Goal: Information Seeking & Learning: Check status

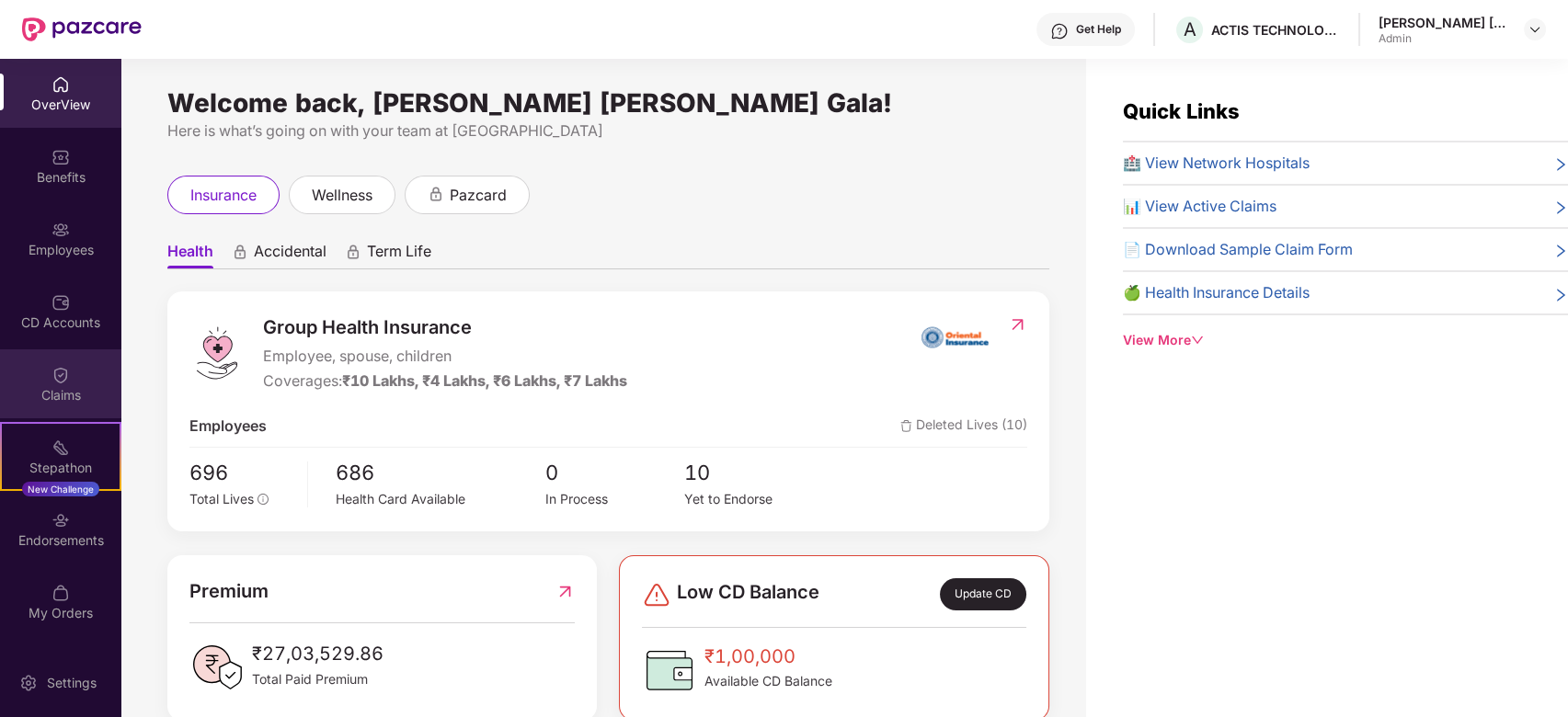
click at [47, 375] on div "Claims" at bounding box center [61, 383] width 122 height 69
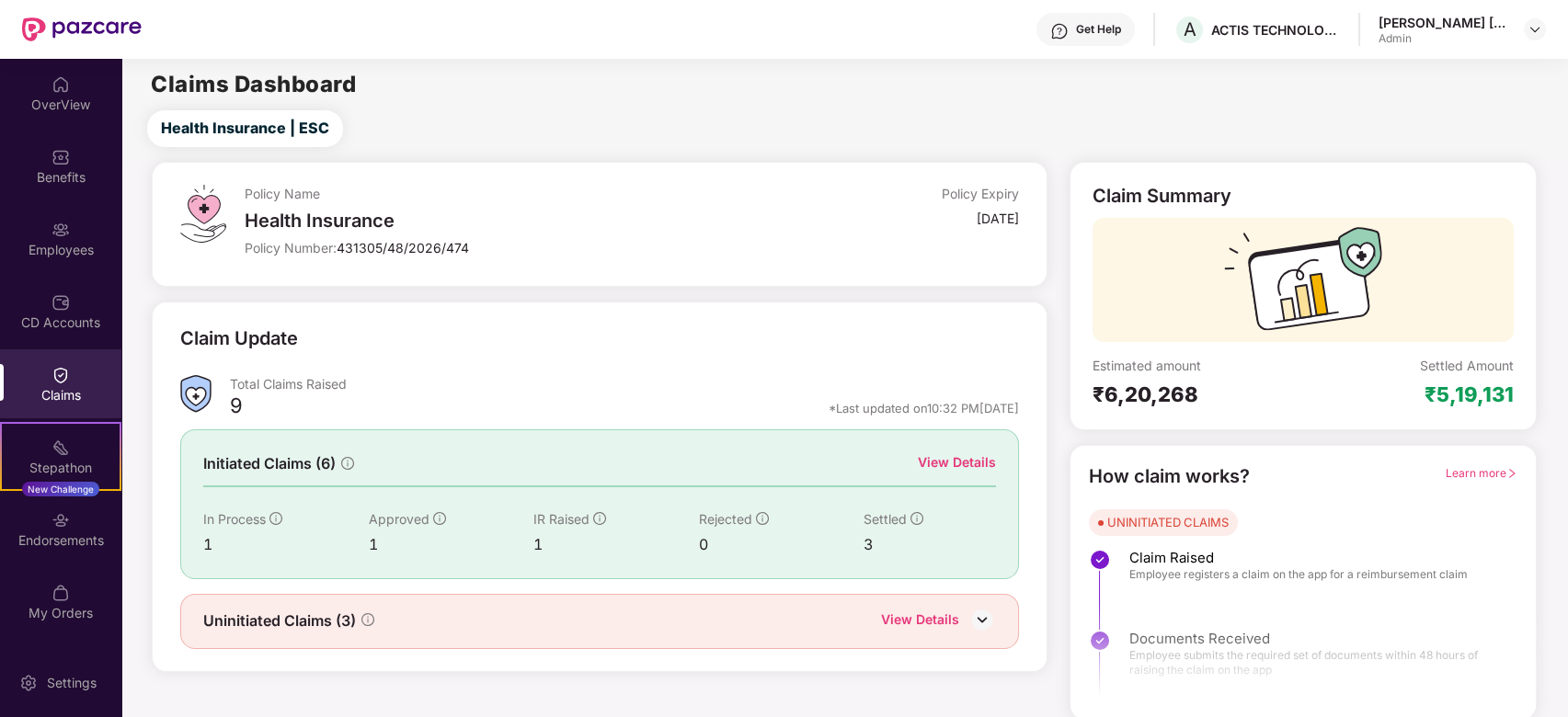
scroll to position [2, 0]
click at [980, 617] on img at bounding box center [982, 617] width 28 height 28
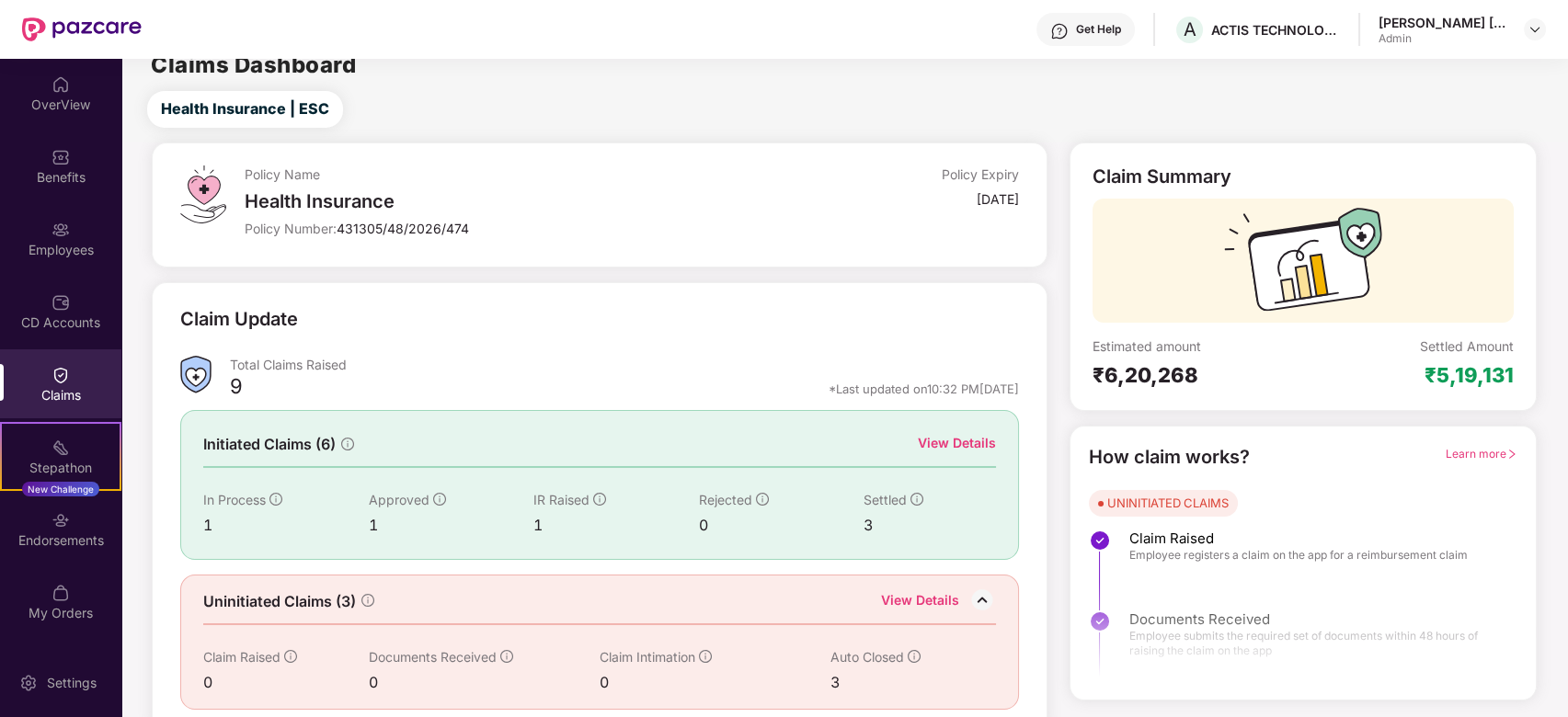
scroll to position [33, 0]
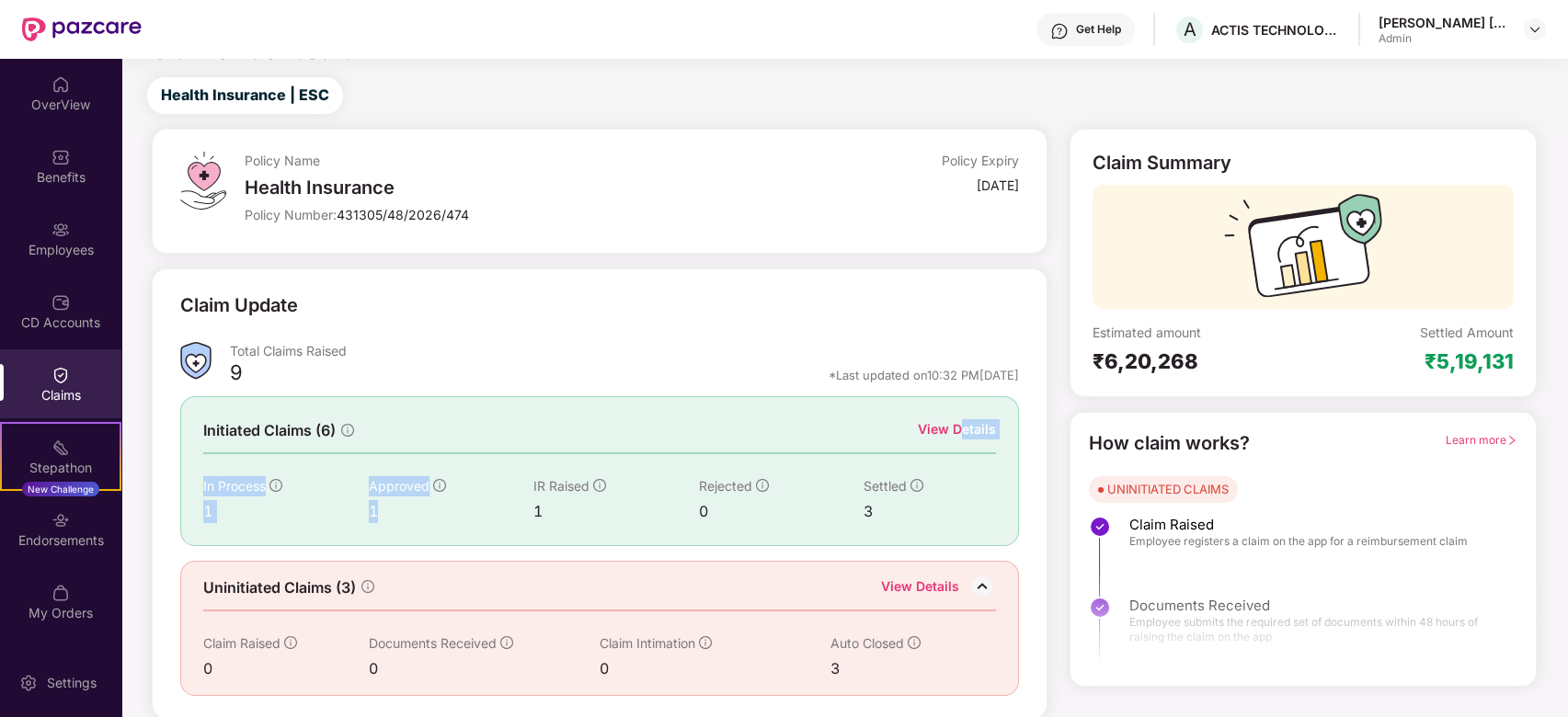
drag, startPoint x: 510, startPoint y: 506, endPoint x: 972, endPoint y: 406, distance: 472.7
click at [971, 408] on div "Initiated Claims (6) View Details In Process 1 Approved 1 IR Raised 1 Rejected …" at bounding box center [599, 471] width 839 height 149
click at [943, 430] on div "View Details" at bounding box center [956, 429] width 78 height 20
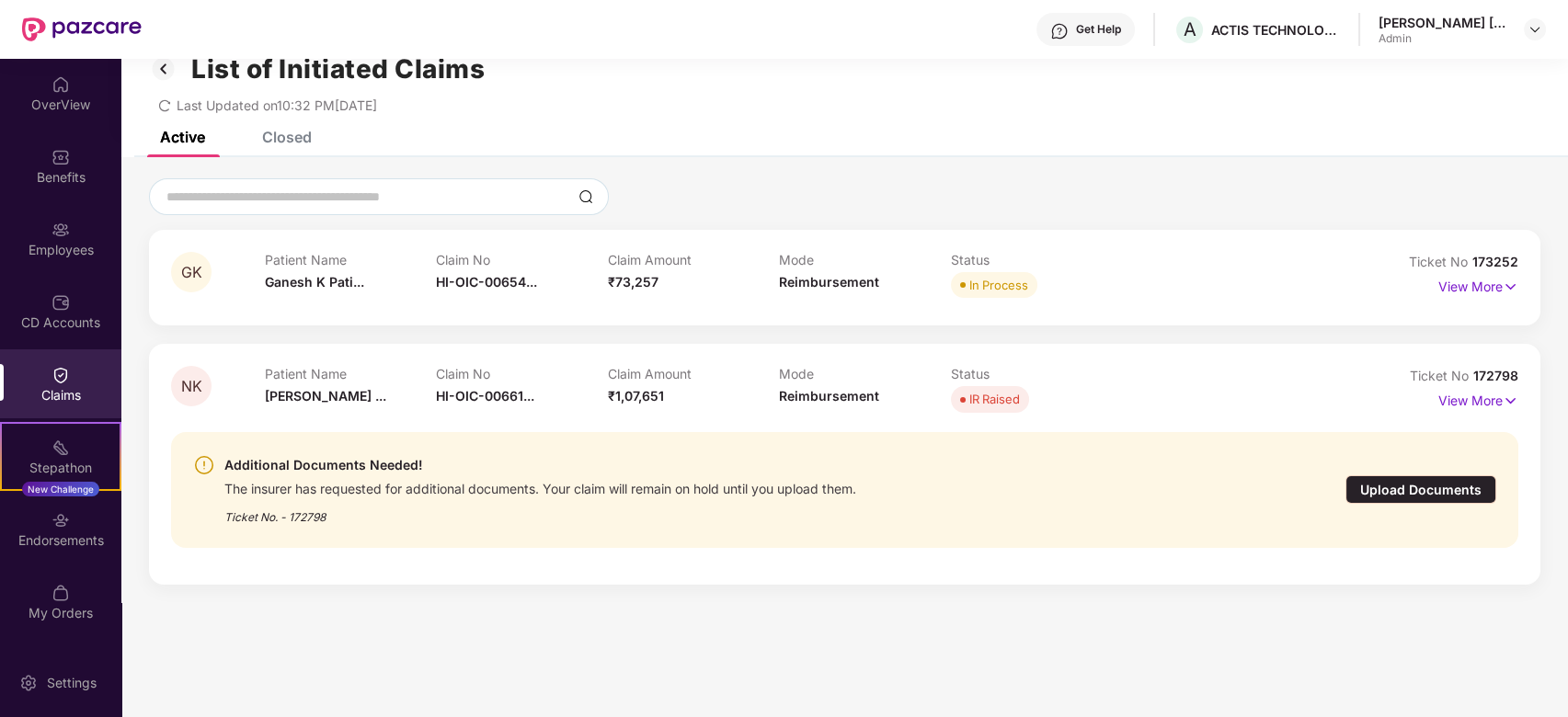
click at [294, 135] on div "Closed" at bounding box center [286, 136] width 49 height 18
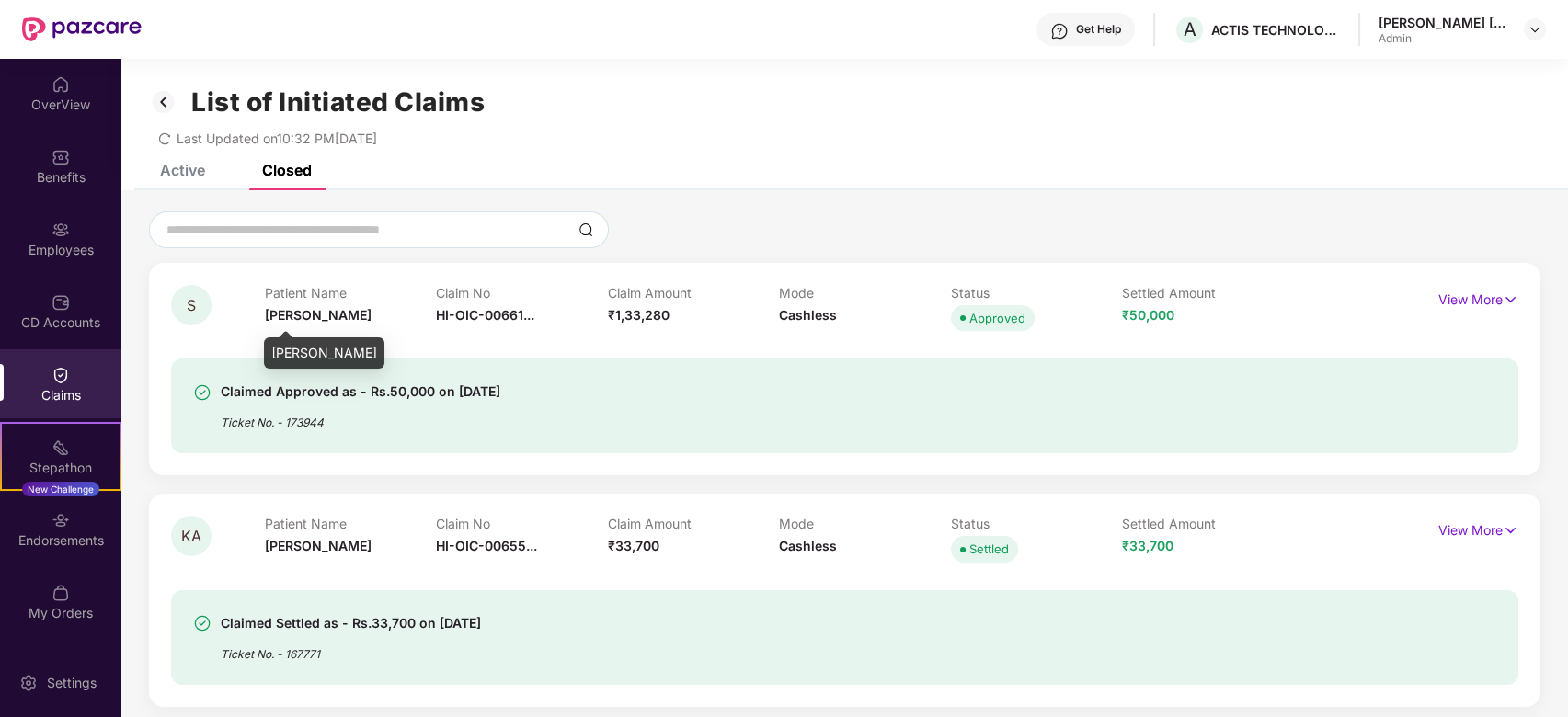
click at [286, 314] on span "[PERSON_NAME]" at bounding box center [318, 315] width 106 height 15
click at [1478, 294] on p "View More" at bounding box center [1478, 298] width 80 height 25
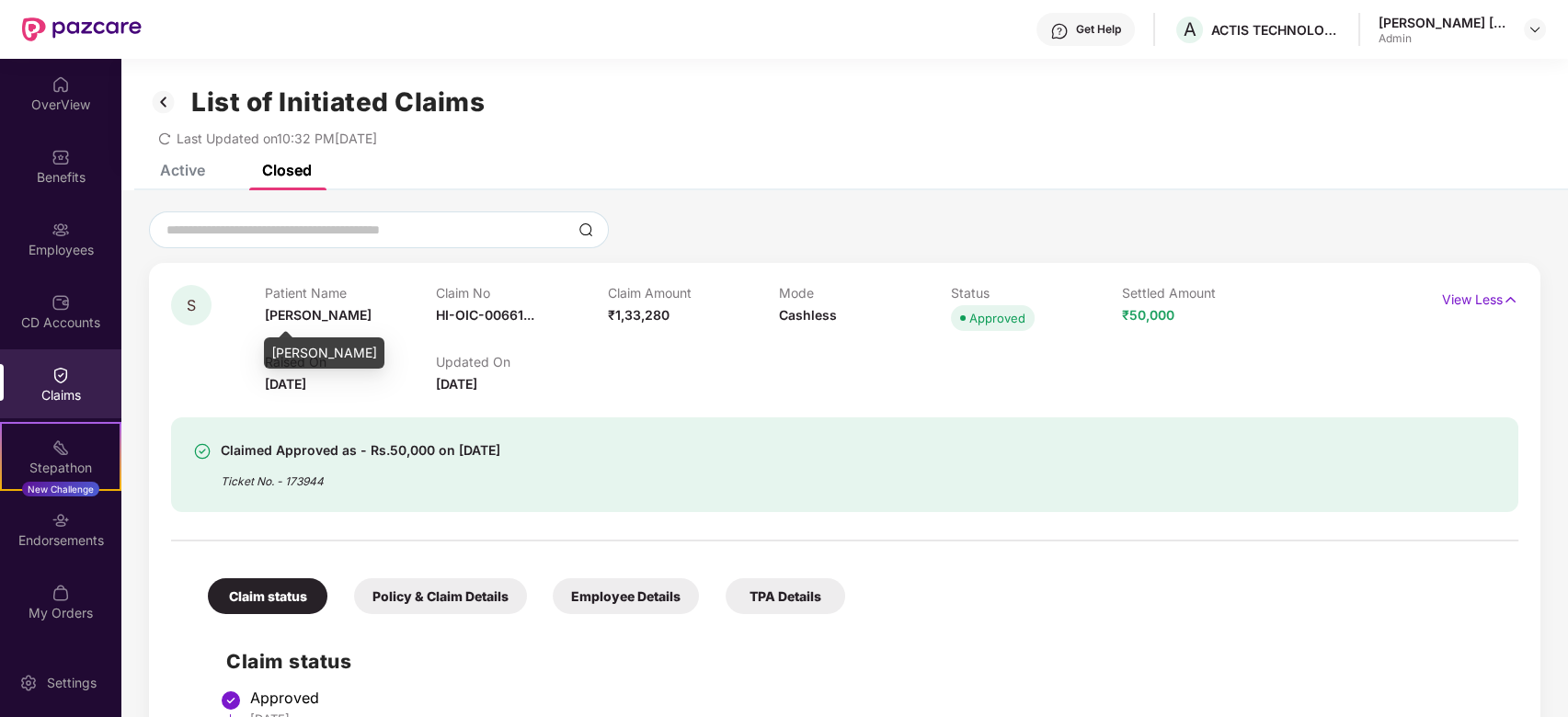
click at [288, 311] on span "[PERSON_NAME]" at bounding box center [318, 315] width 106 height 15
click at [390, 319] on div "Patient Name [PERSON_NAME]" at bounding box center [351, 310] width 172 height 50
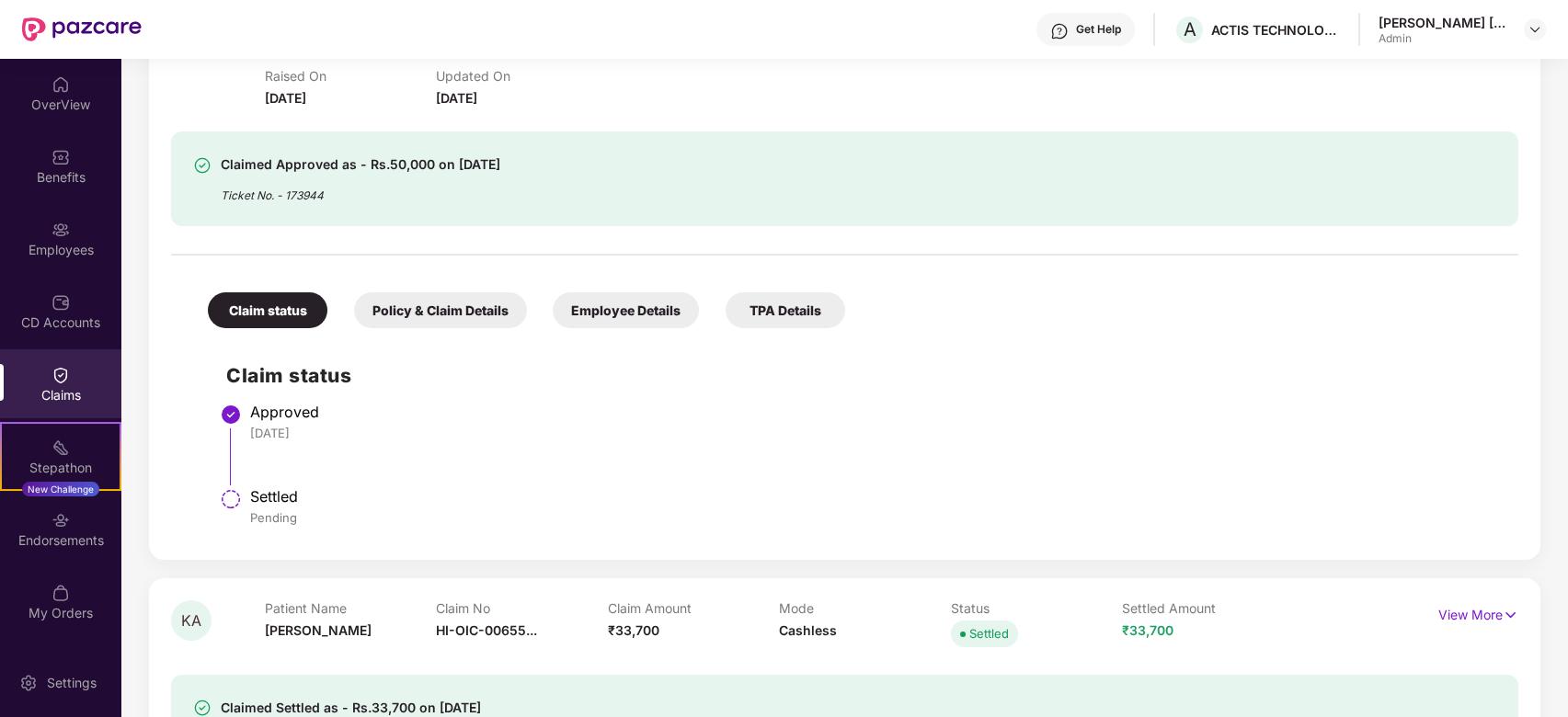
click at [436, 305] on div "Policy & Claim Details" at bounding box center [440, 310] width 173 height 36
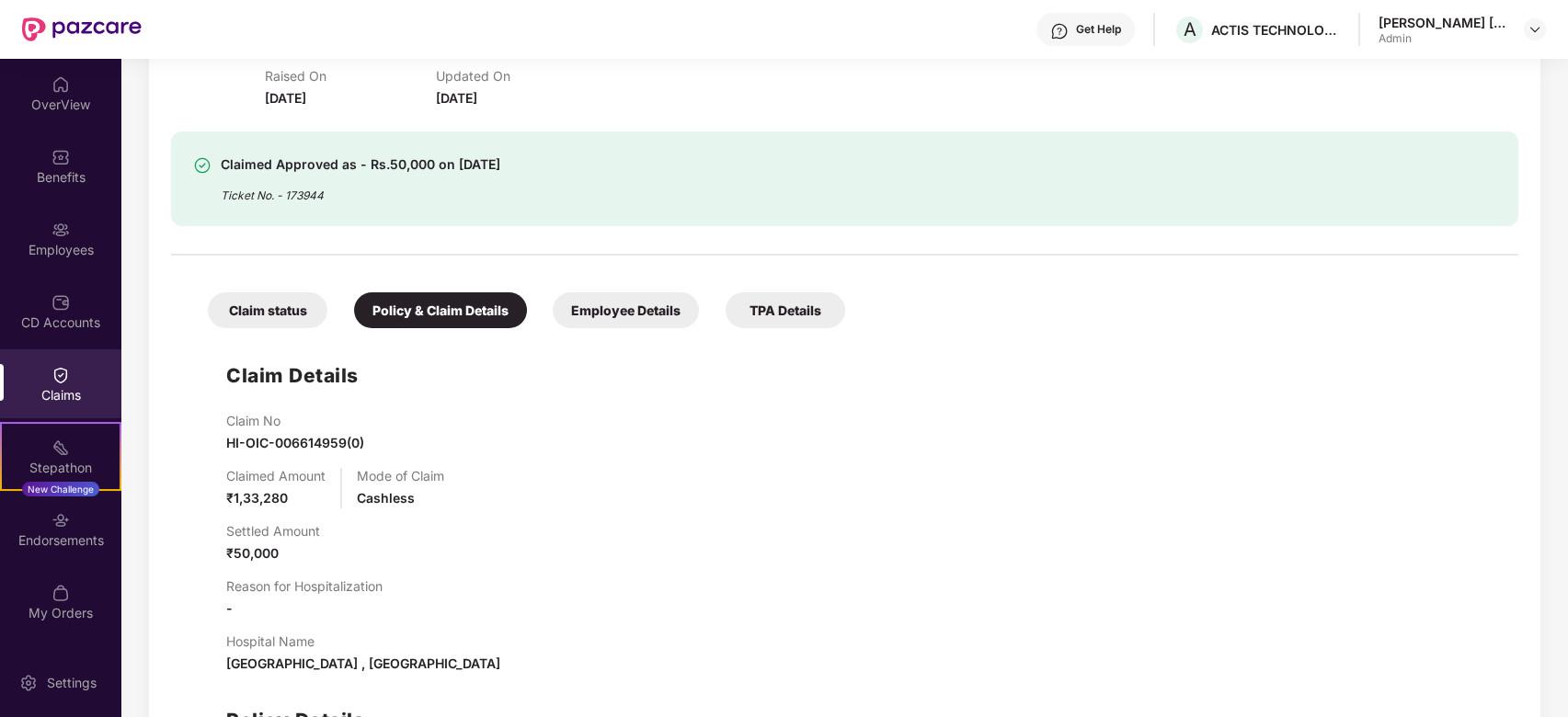
click at [632, 309] on div "Employee Details" at bounding box center [625, 310] width 146 height 36
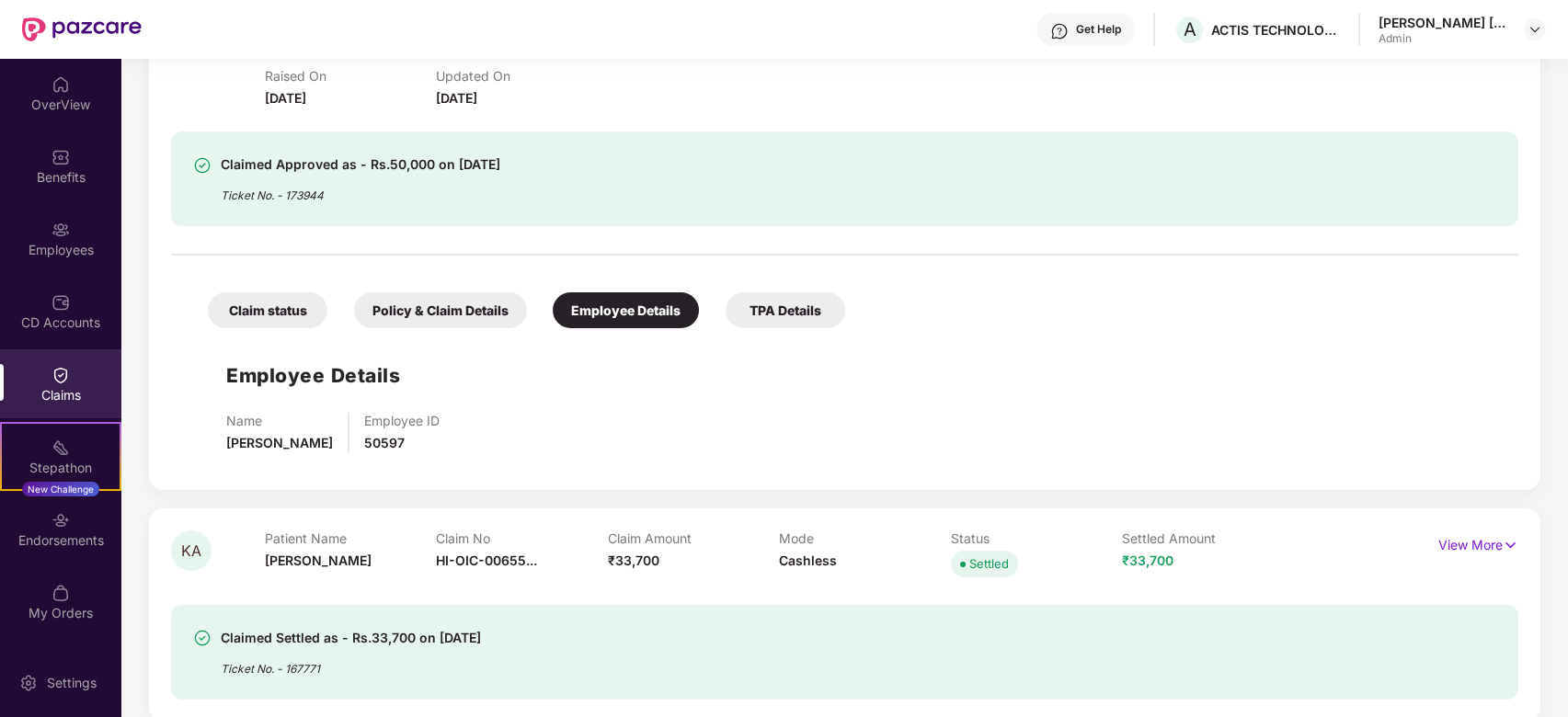
click at [797, 307] on div "TPA Details" at bounding box center [786, 310] width 120 height 36
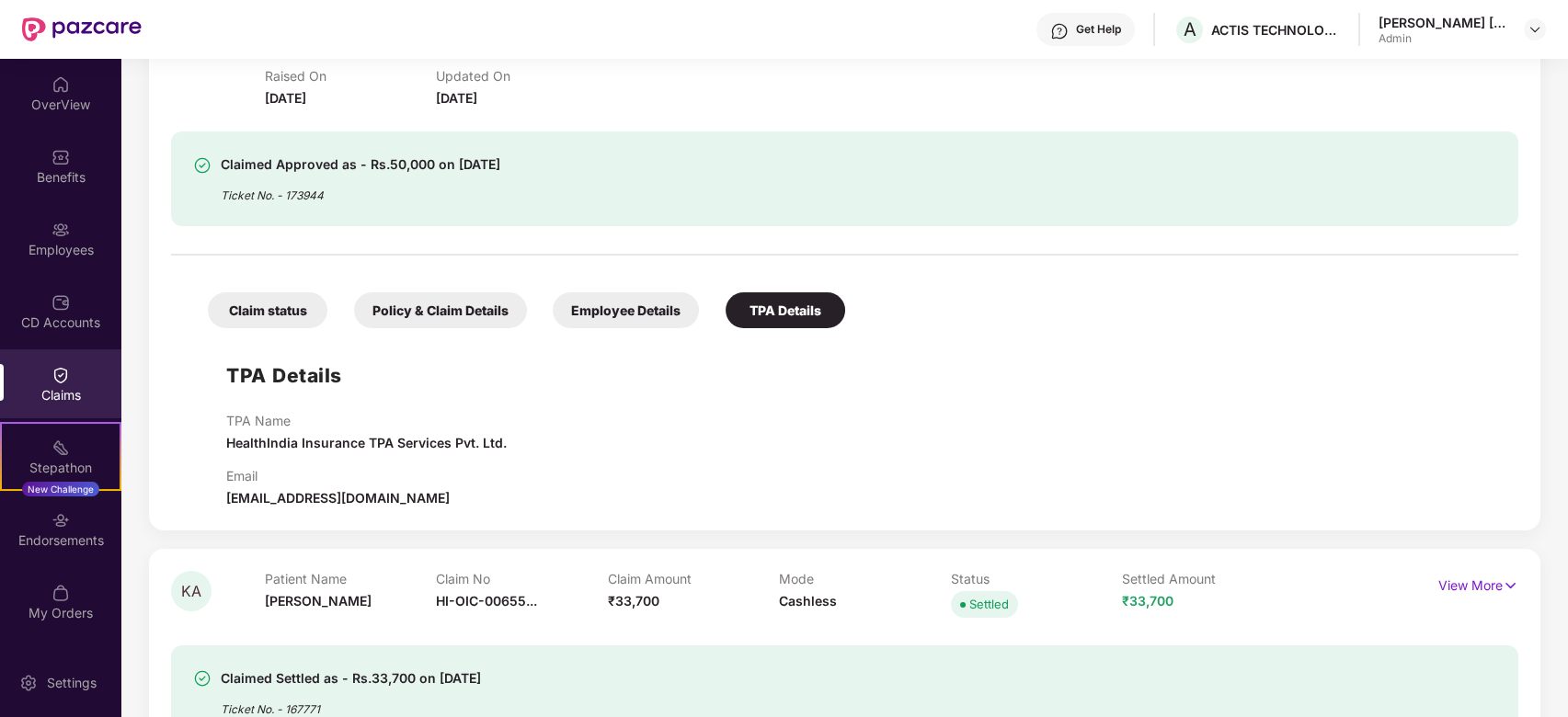
click at [639, 302] on div "Employee Details" at bounding box center [625, 310] width 146 height 36
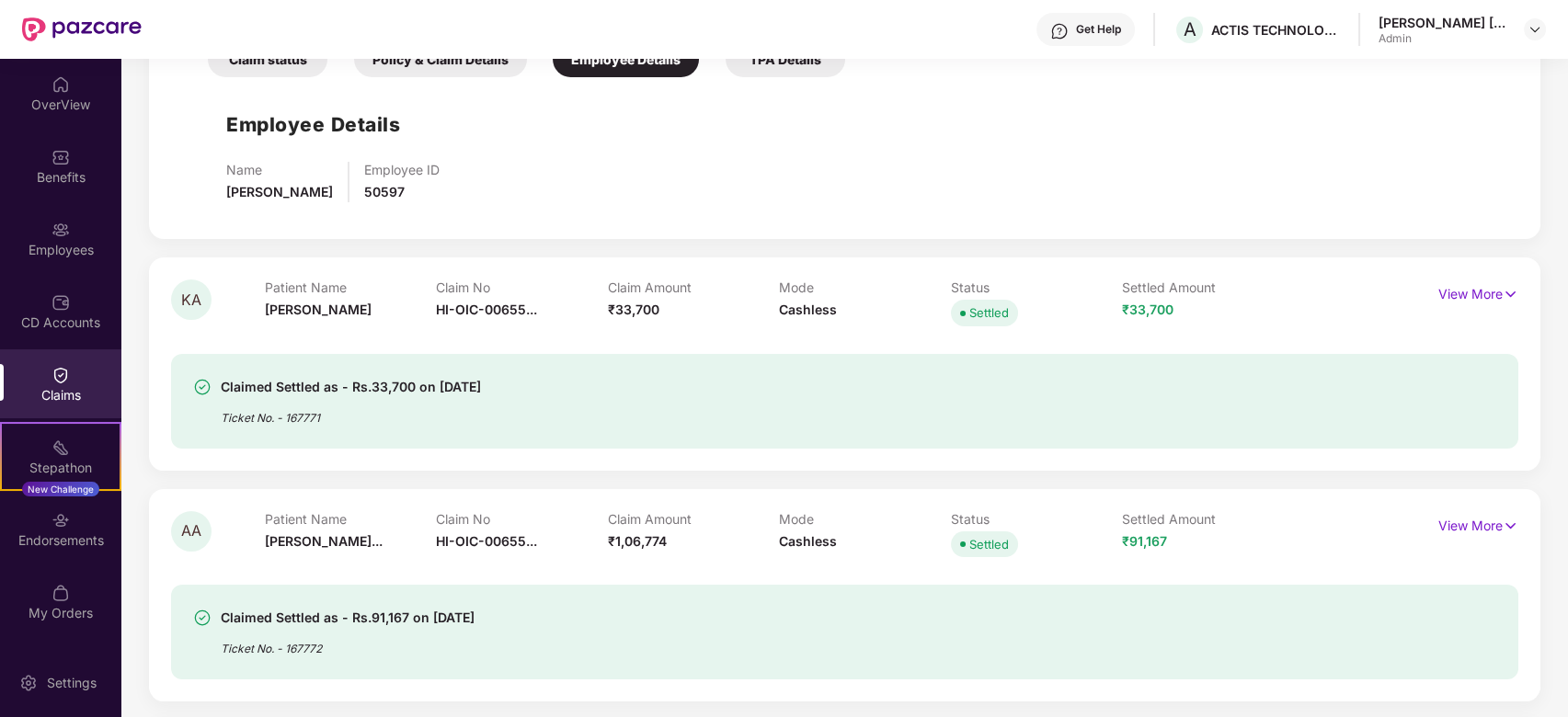
scroll to position [572, 0]
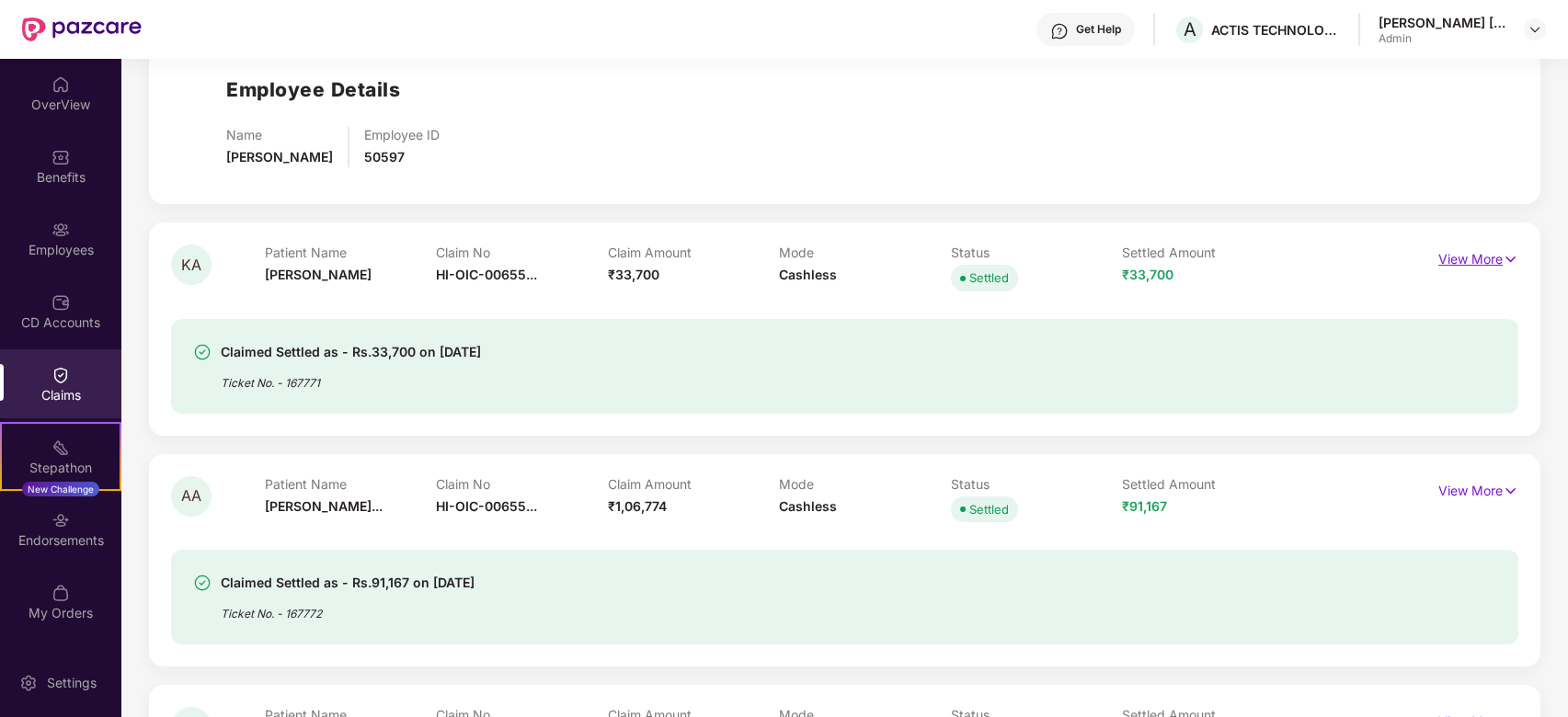
click at [1494, 255] on p "View More" at bounding box center [1478, 257] width 80 height 25
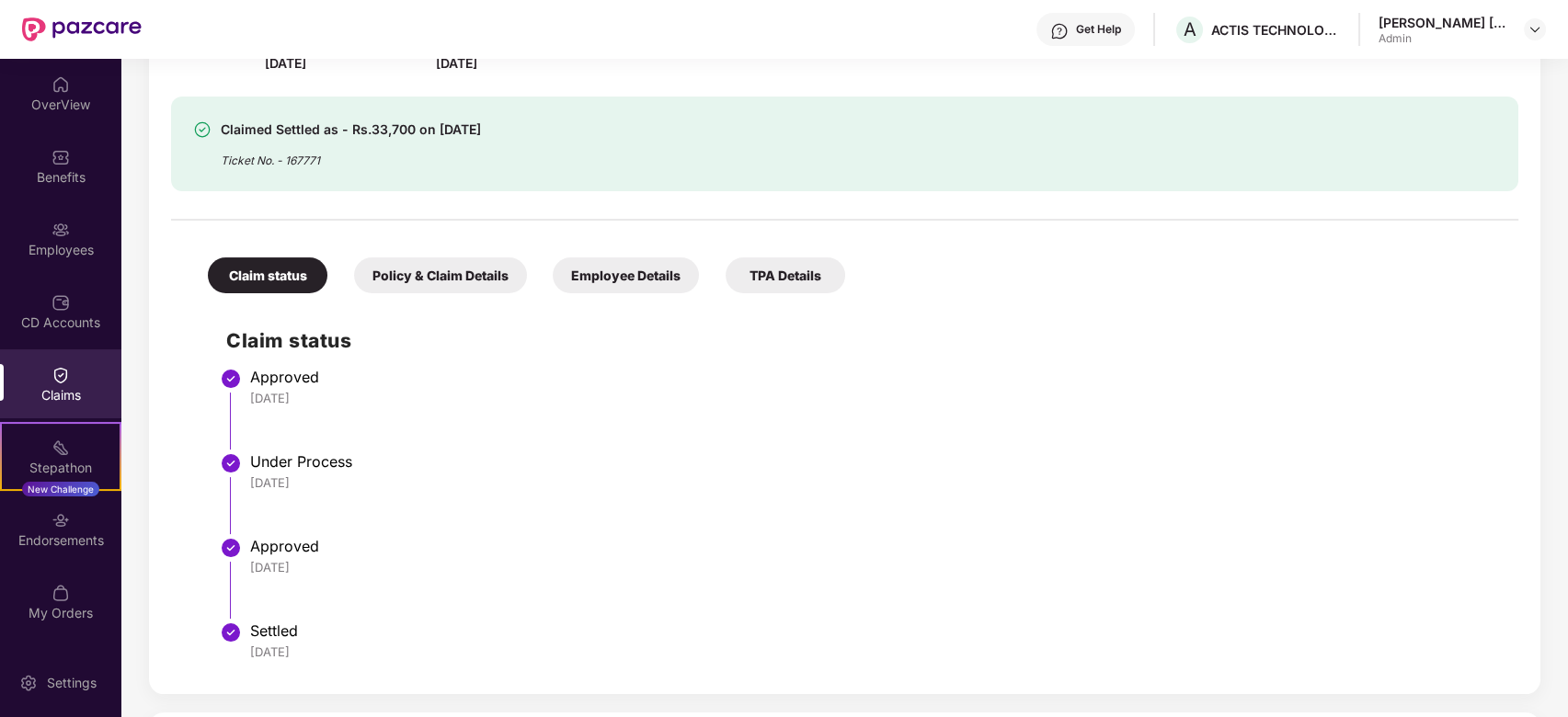
scroll to position [858, 0]
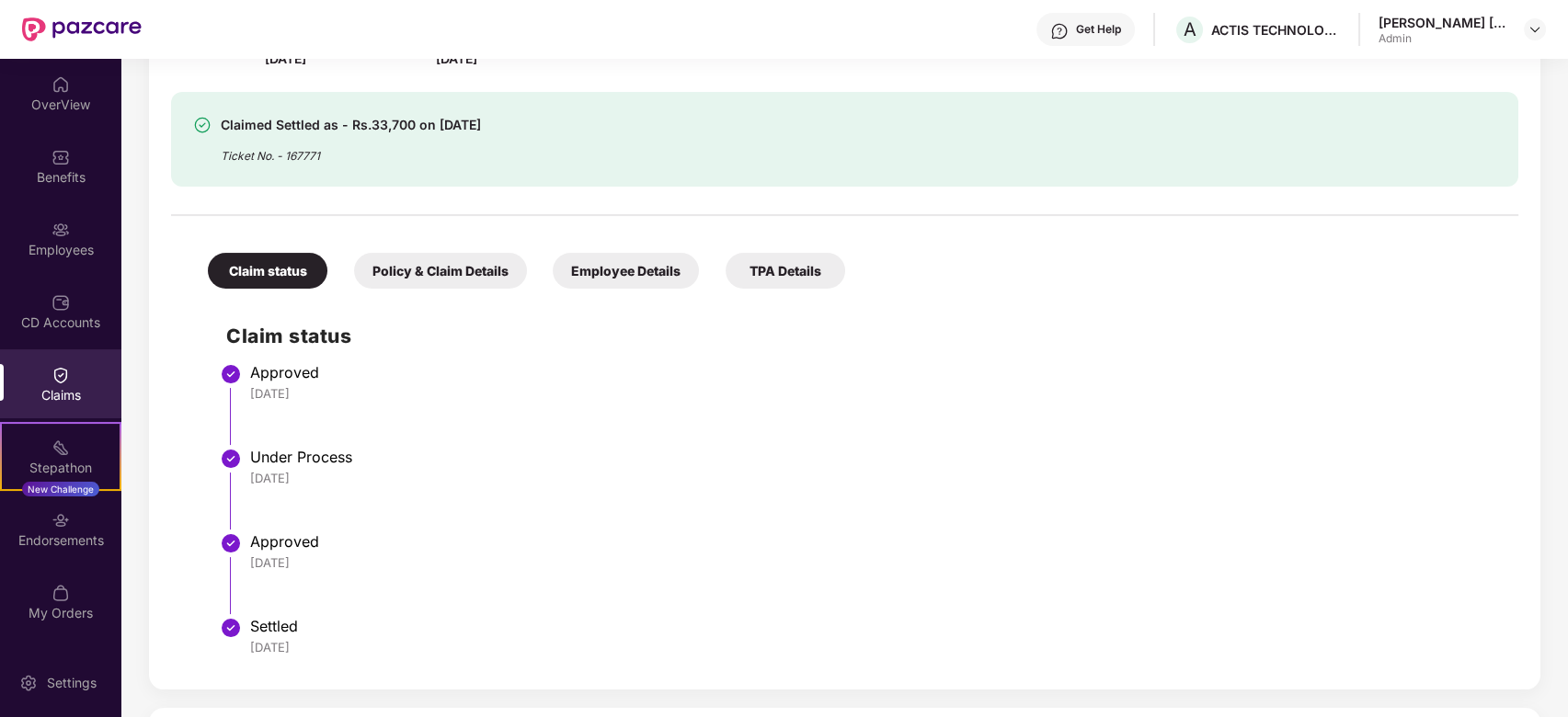
click at [644, 268] on div "Employee Details" at bounding box center [625, 271] width 146 height 36
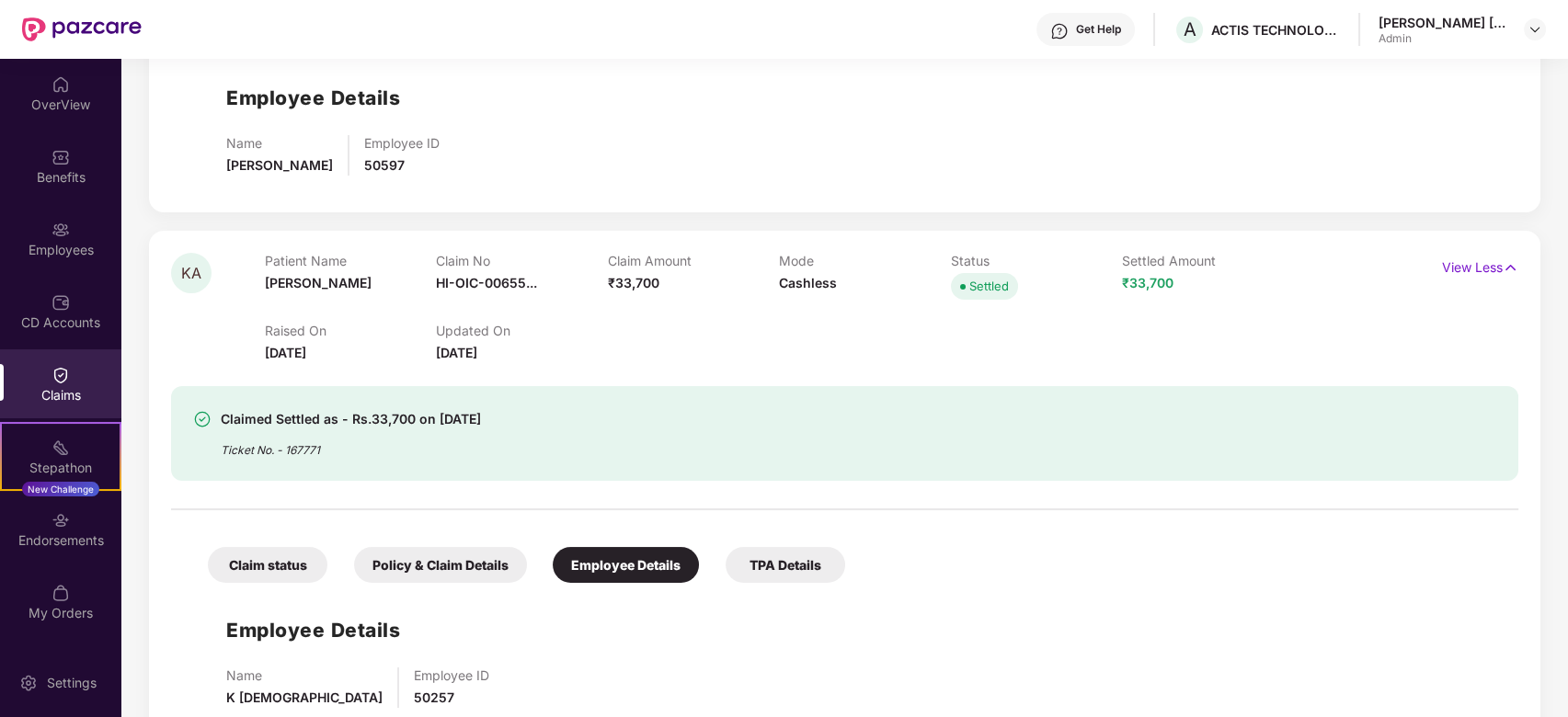
scroll to position [1070, 0]
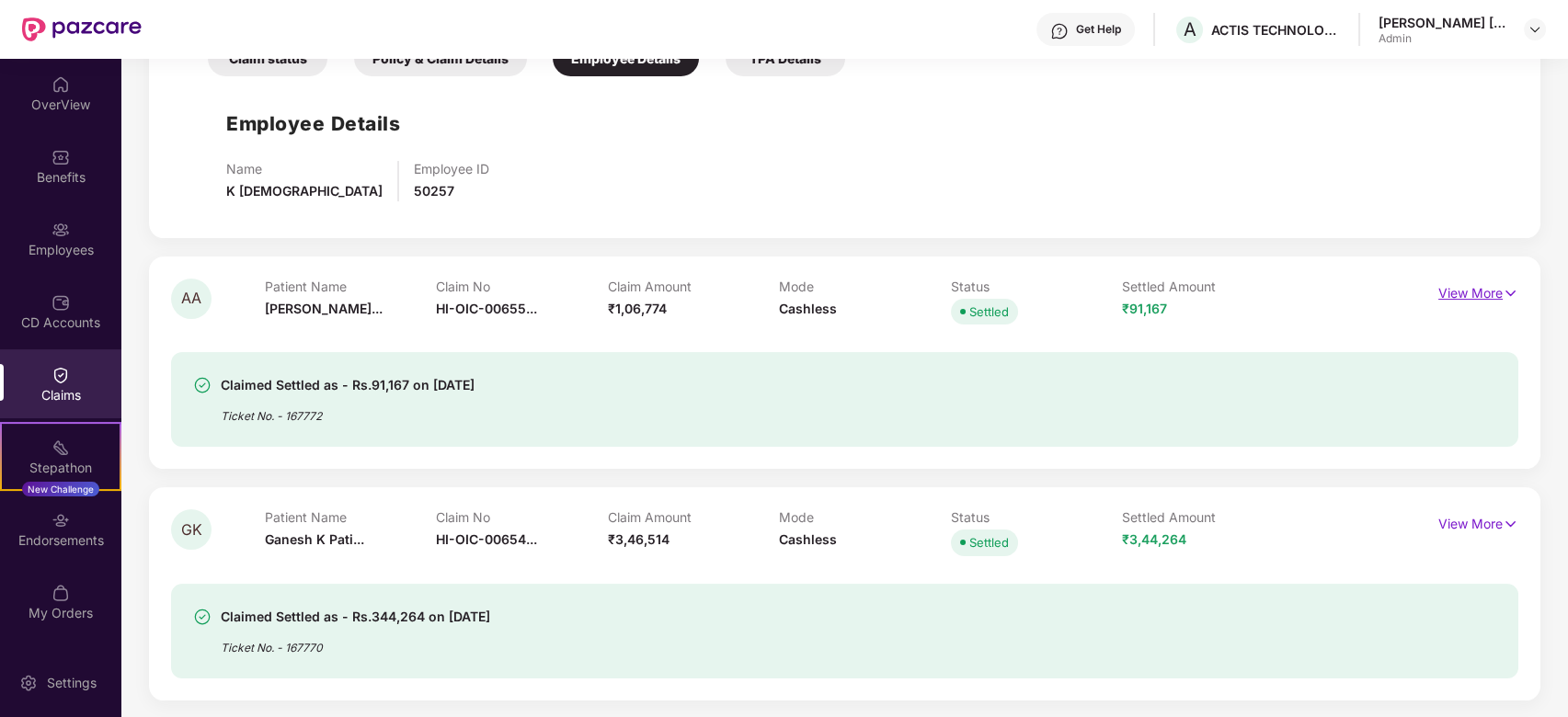
click at [1482, 298] on p "View More" at bounding box center [1478, 291] width 80 height 25
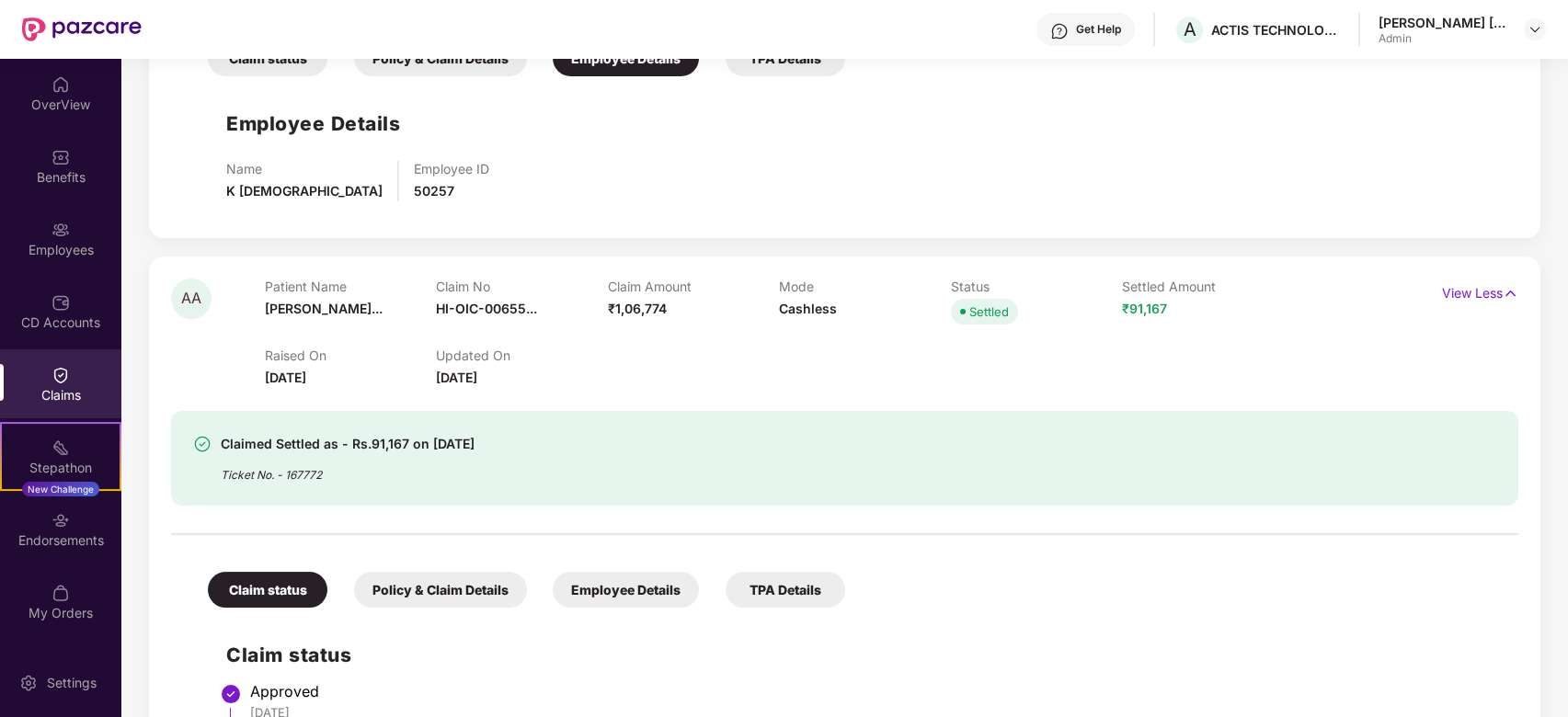
drag, startPoint x: 641, startPoint y: 597, endPoint x: 648, endPoint y: 587, distance: 12.2
click at [644, 594] on div "Employee Details" at bounding box center [625, 589] width 146 height 36
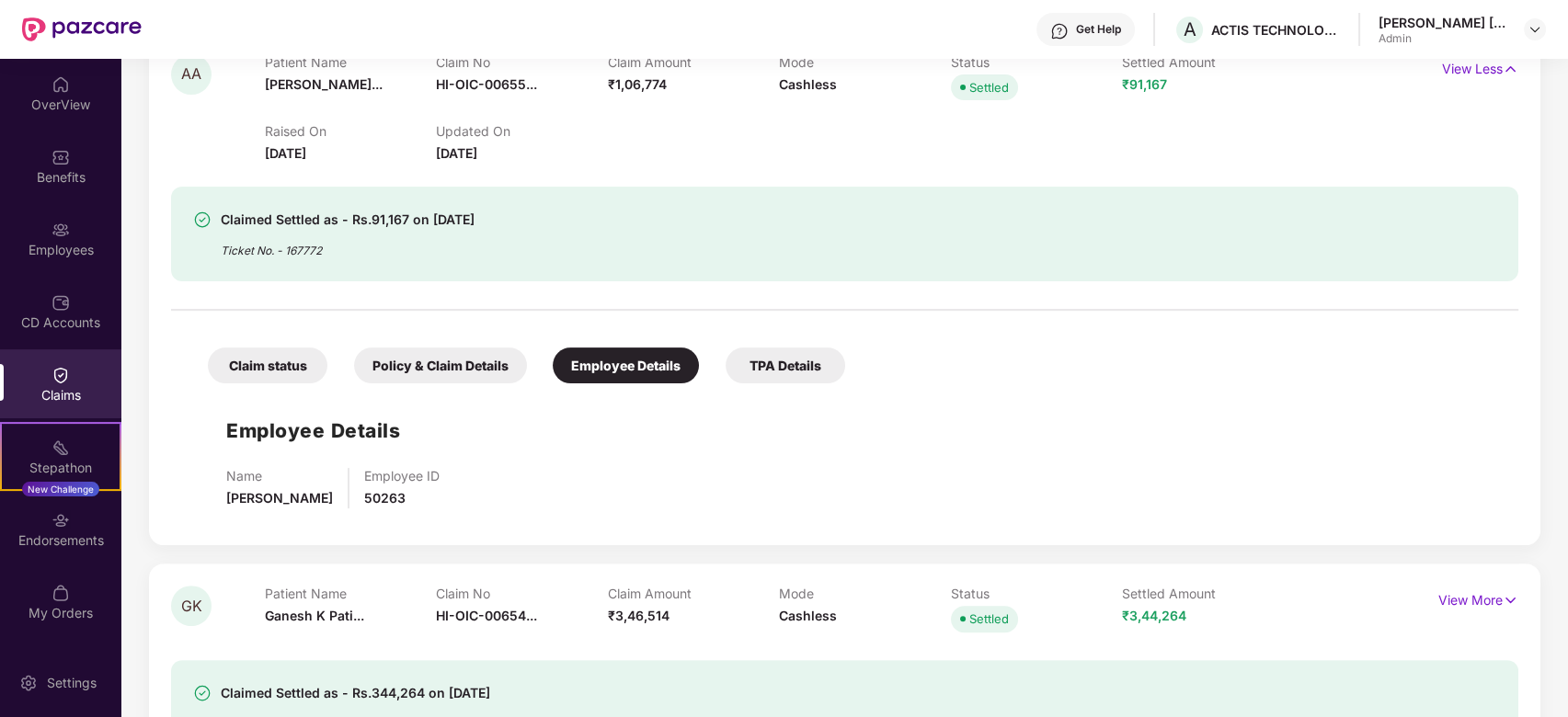
scroll to position [1370, 0]
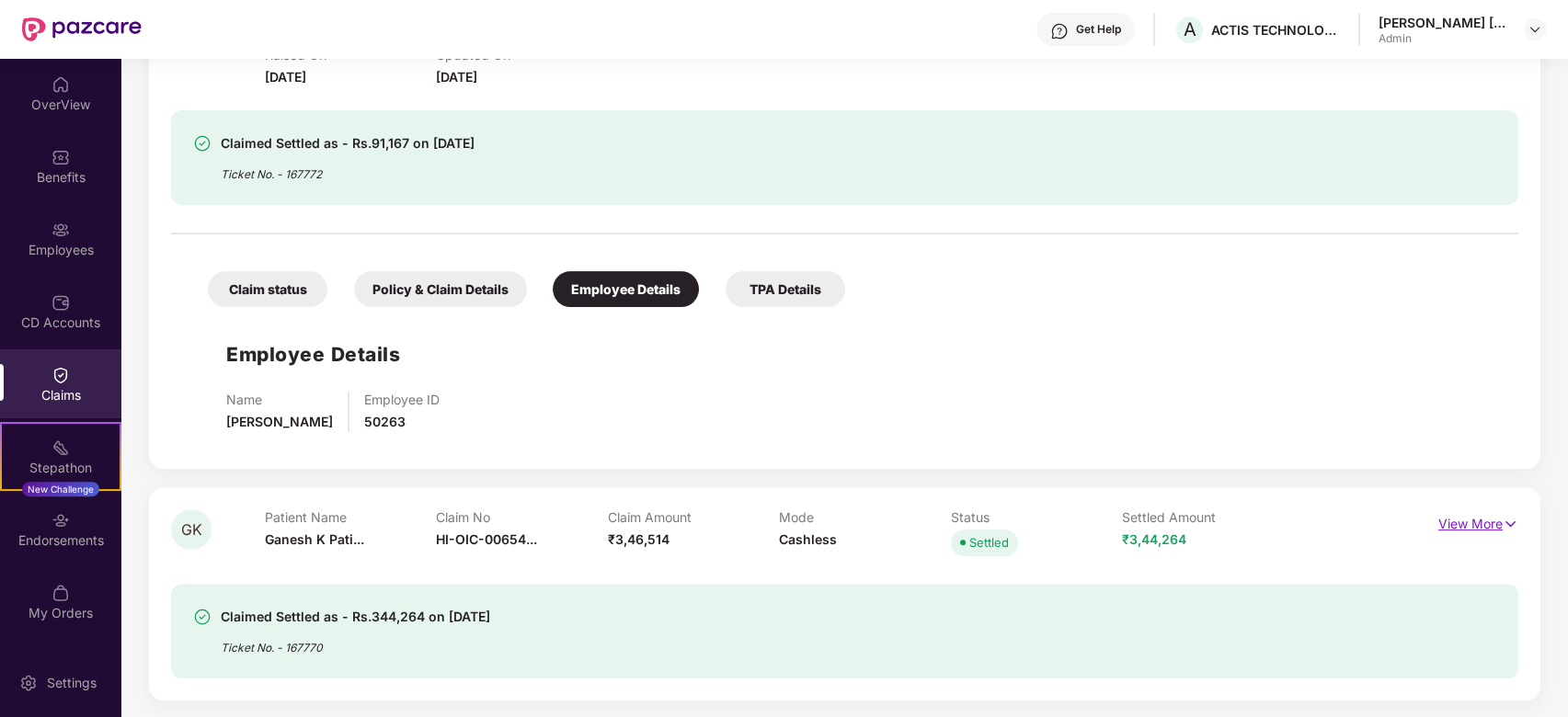
click at [1494, 523] on p "View More" at bounding box center [1478, 522] width 80 height 25
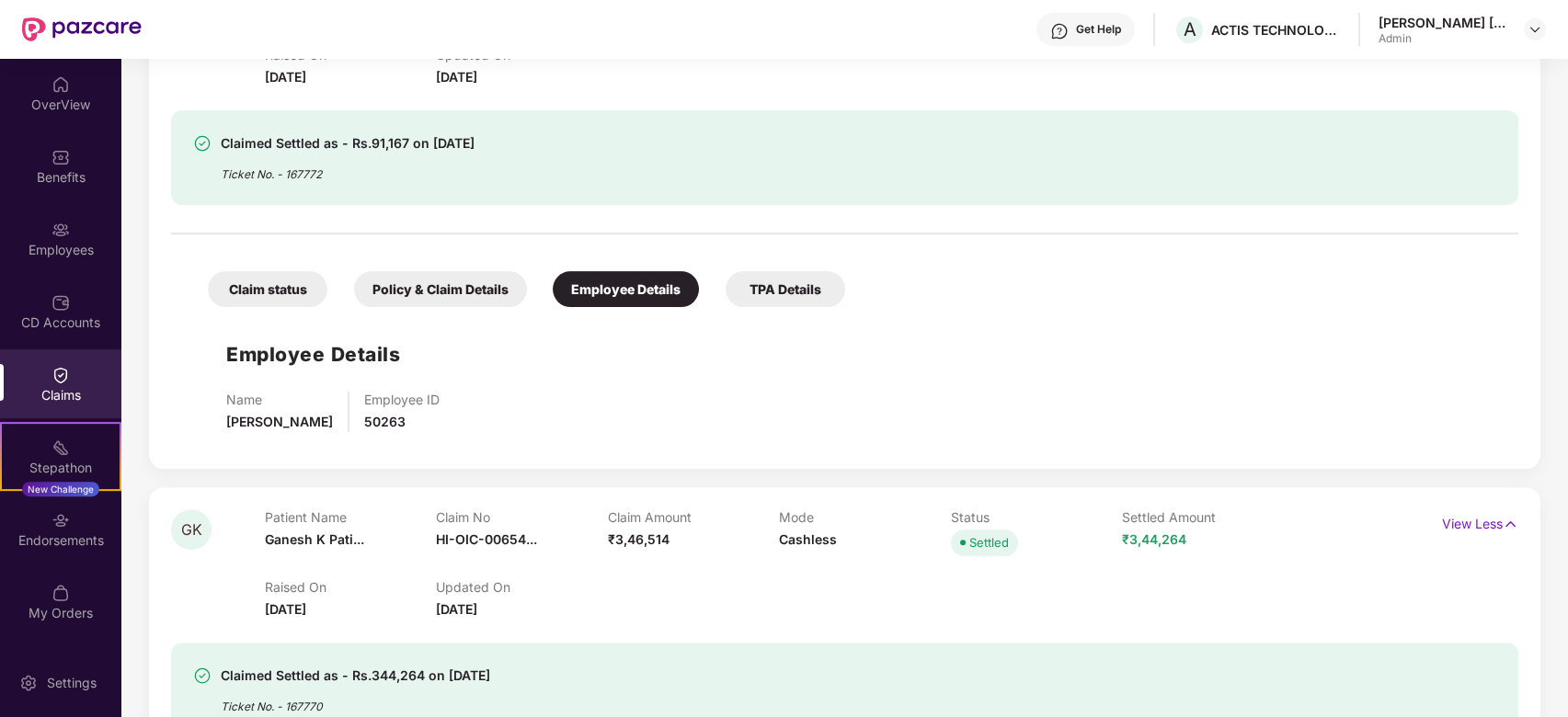
click at [58, 373] on img at bounding box center [60, 375] width 18 height 18
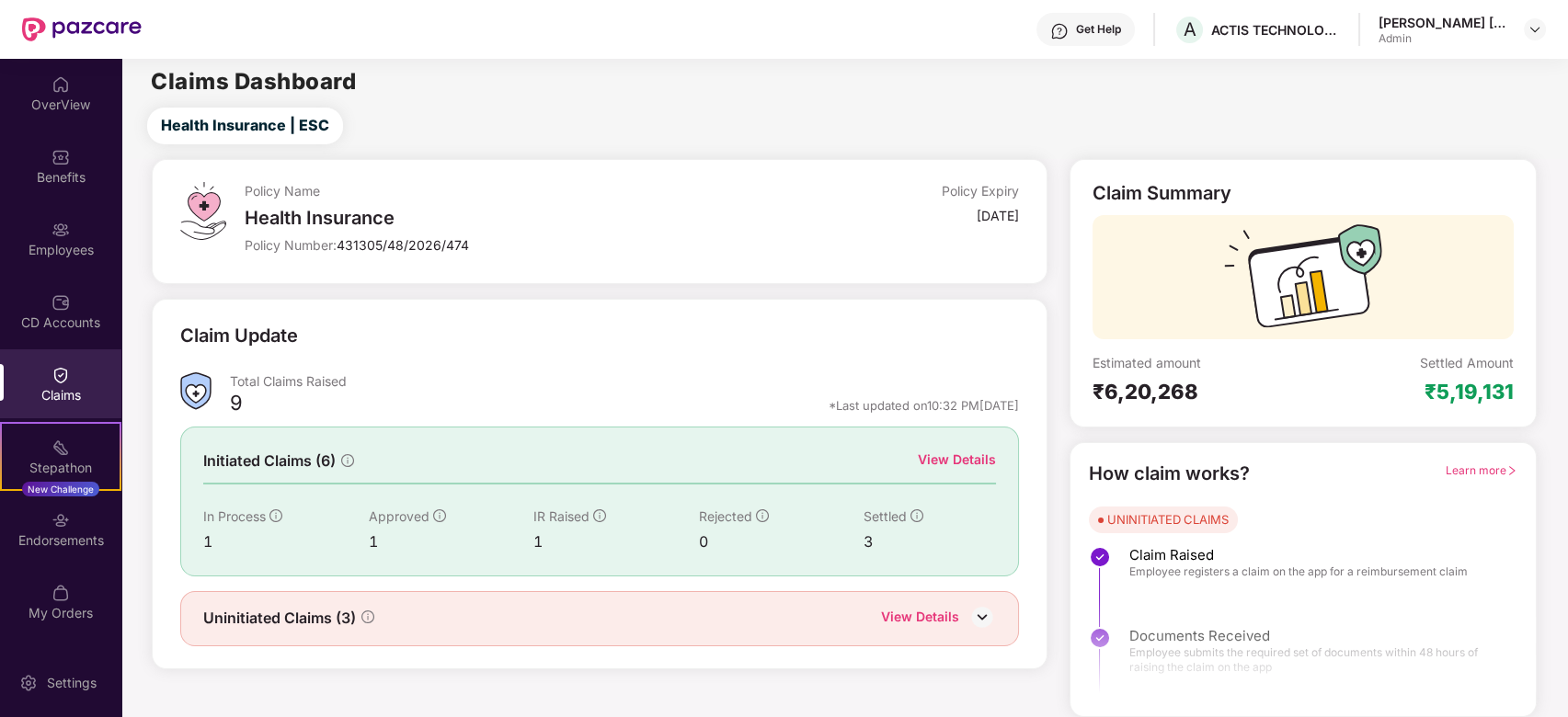
scroll to position [2, 0]
click at [948, 609] on div "View Details" at bounding box center [919, 619] width 78 height 24
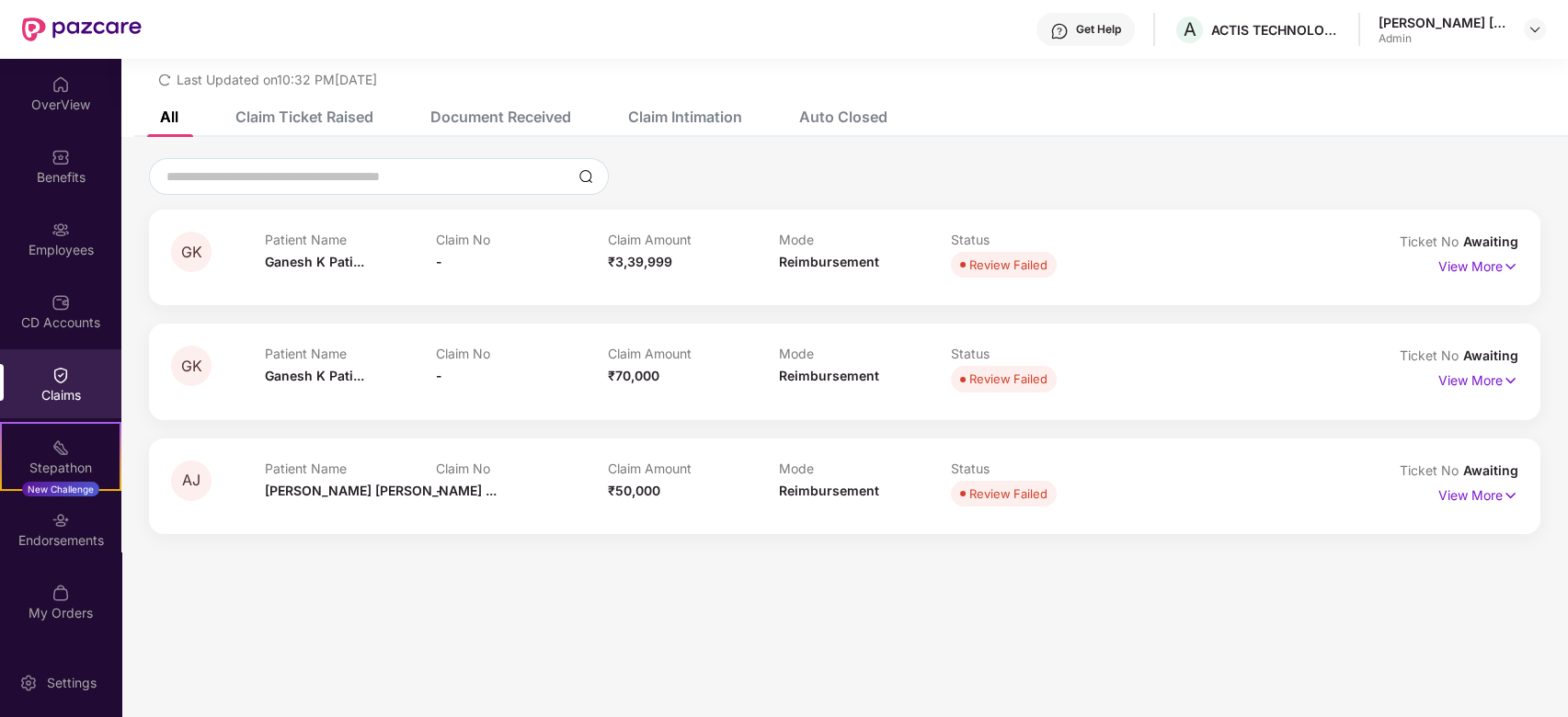
click at [332, 115] on div "Claim Ticket Raised" at bounding box center [305, 116] width 138 height 18
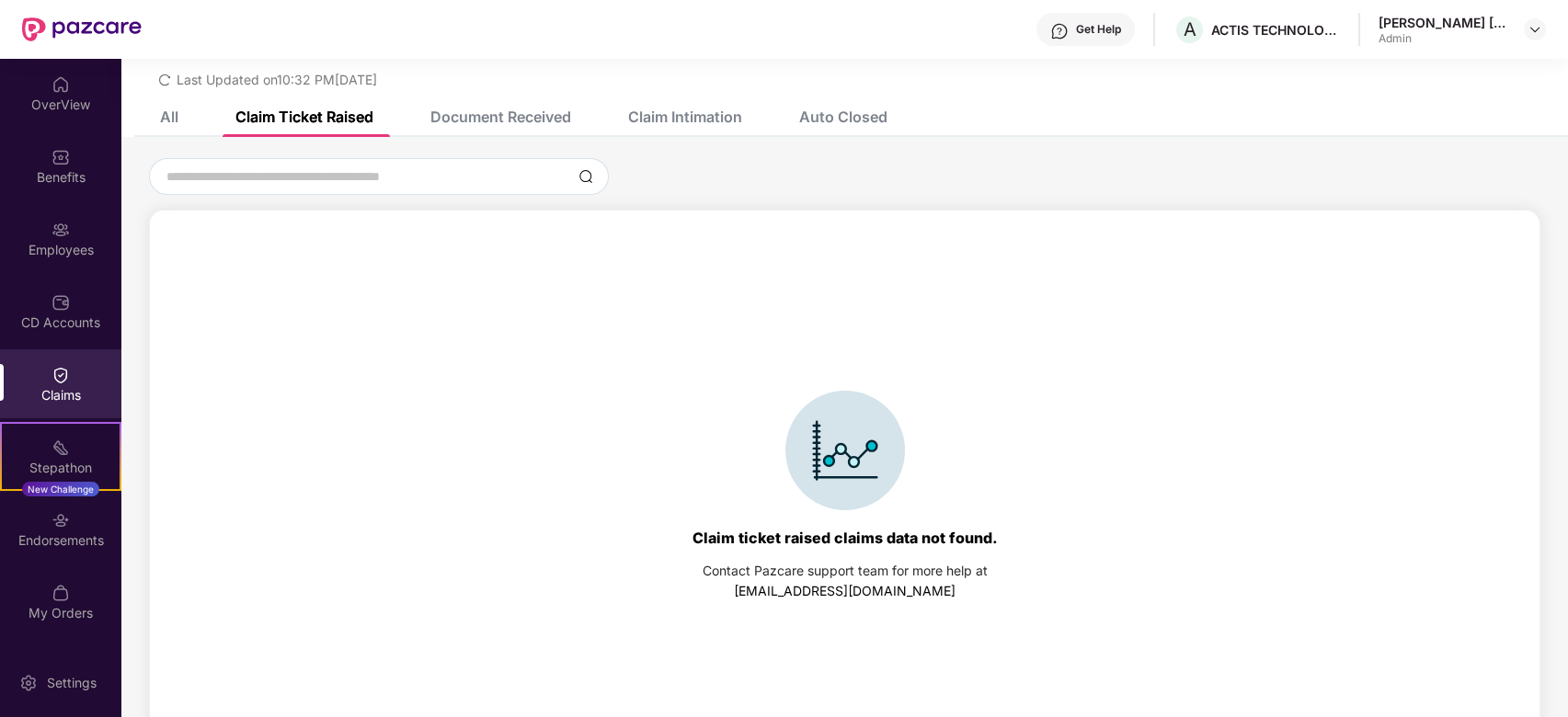
click at [522, 107] on div "Document Received" at bounding box center [501, 116] width 141 height 18
drag, startPoint x: 696, startPoint y: 111, endPoint x: 771, endPoint y: 122, distance: 75.8
click at [699, 112] on div "Claim Intimation" at bounding box center [685, 116] width 114 height 18
click at [847, 117] on div "Auto Closed" at bounding box center [843, 116] width 88 height 18
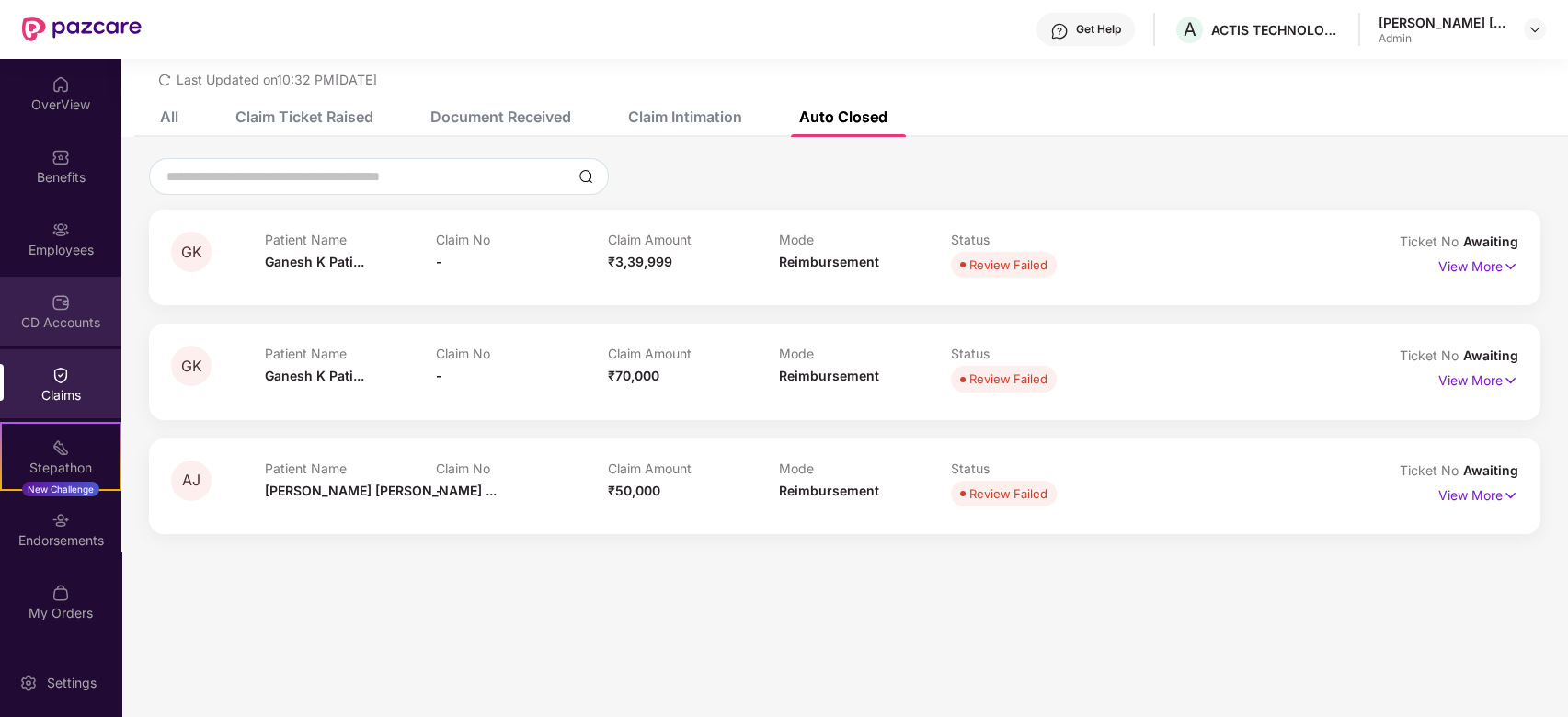
click at [65, 320] on div "CD Accounts" at bounding box center [61, 322] width 122 height 18
